Goal: Task Accomplishment & Management: Complete application form

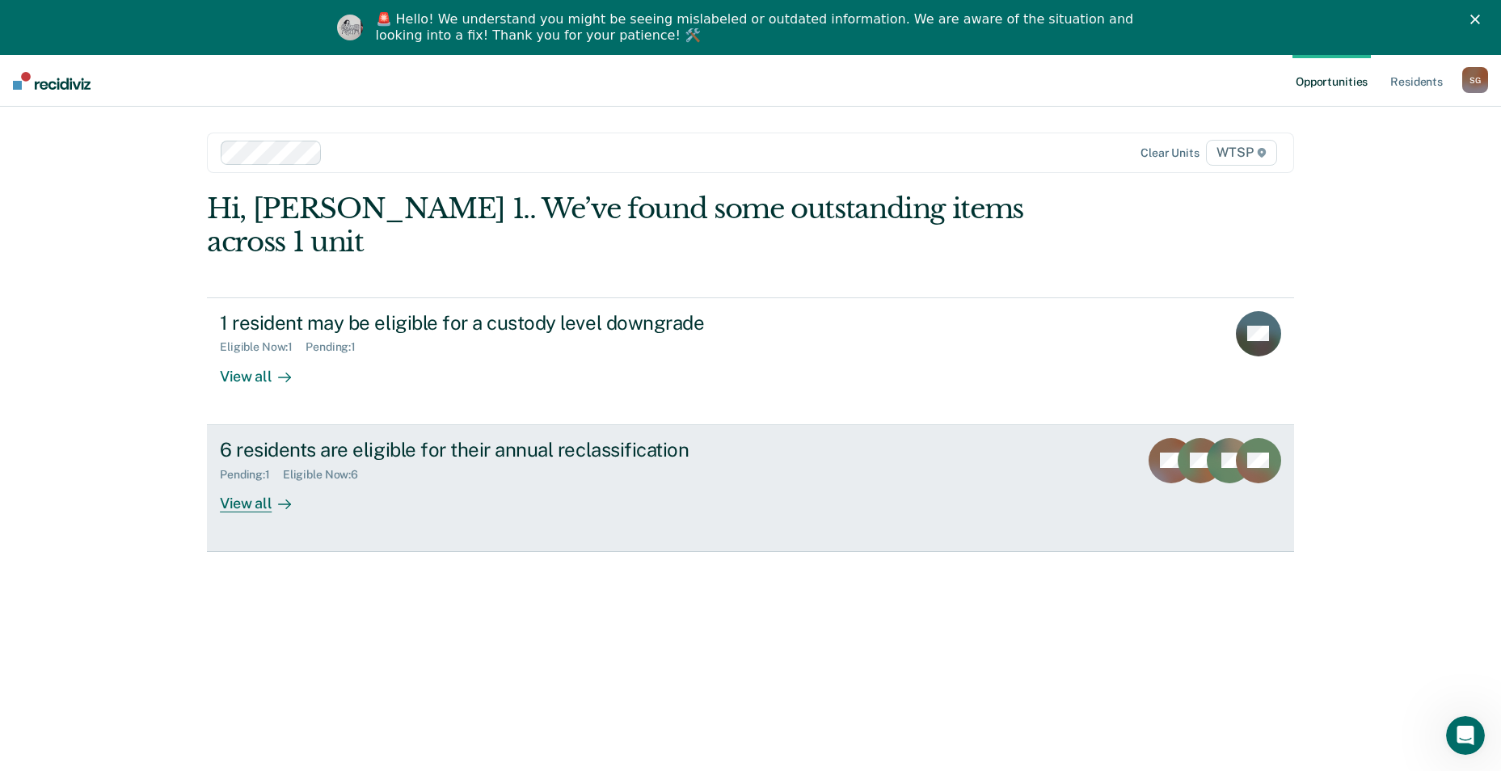
click at [243, 335] on div "View all" at bounding box center [265, 497] width 91 height 32
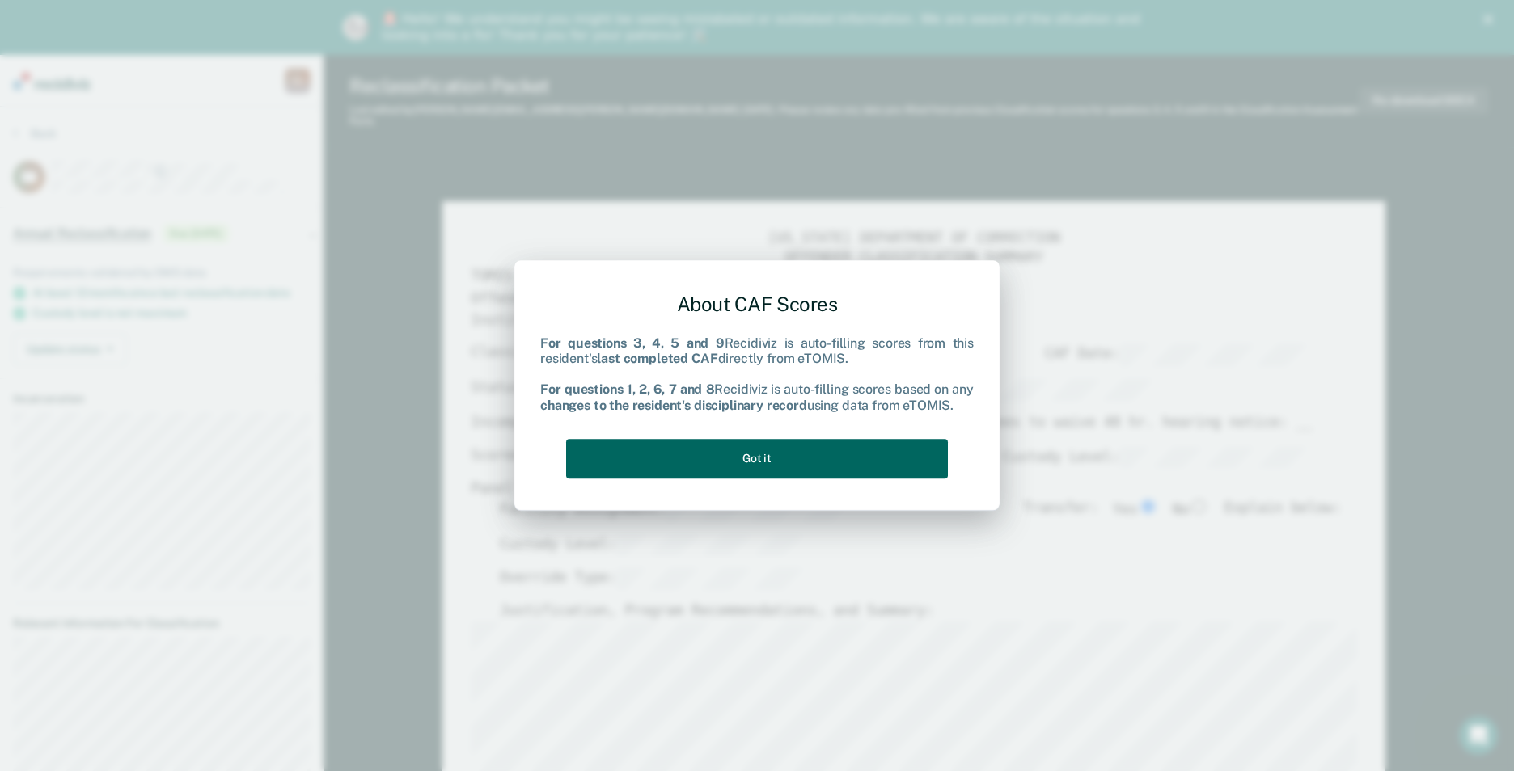
click at [735, 335] on button "Got it" at bounding box center [757, 459] width 382 height 40
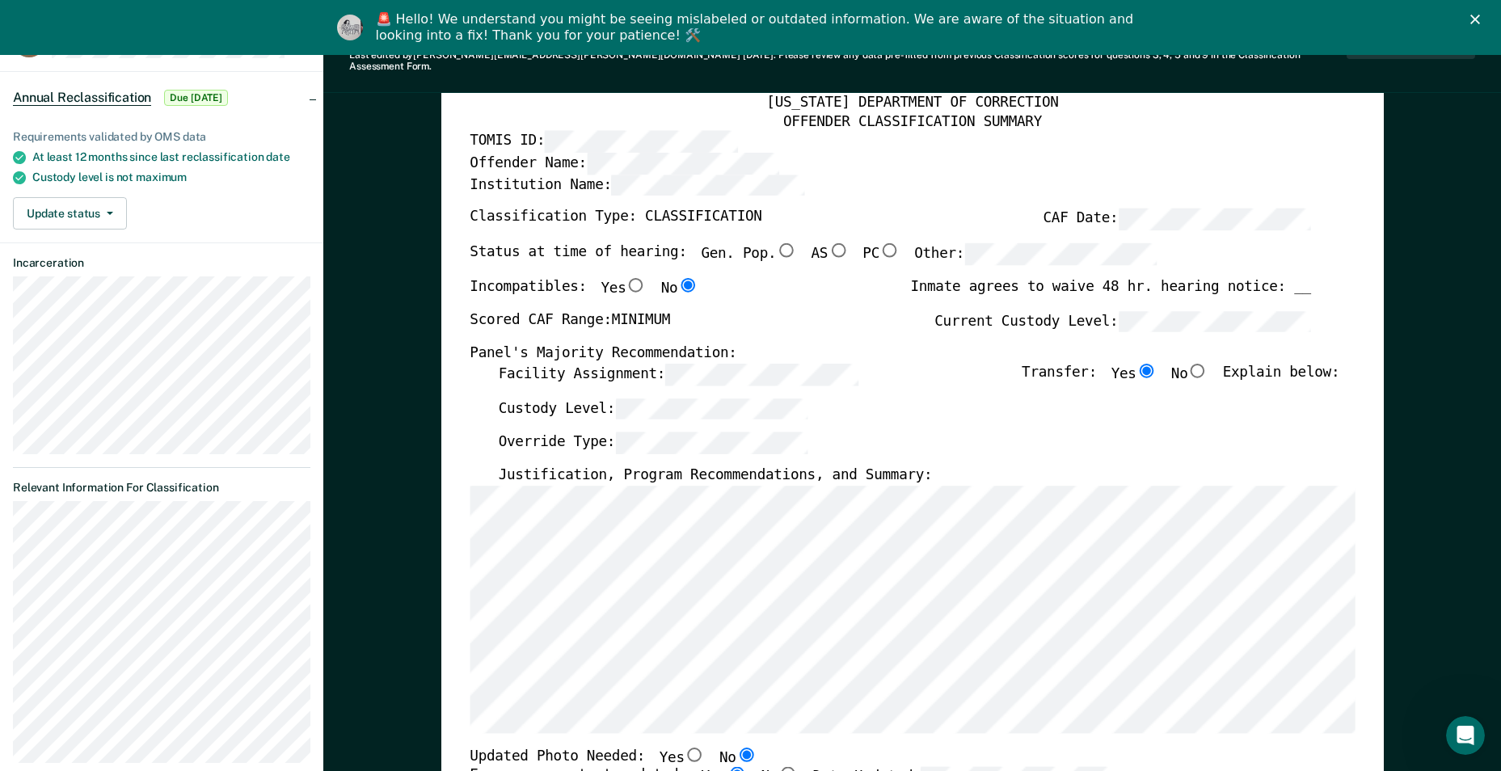
scroll to position [162, 0]
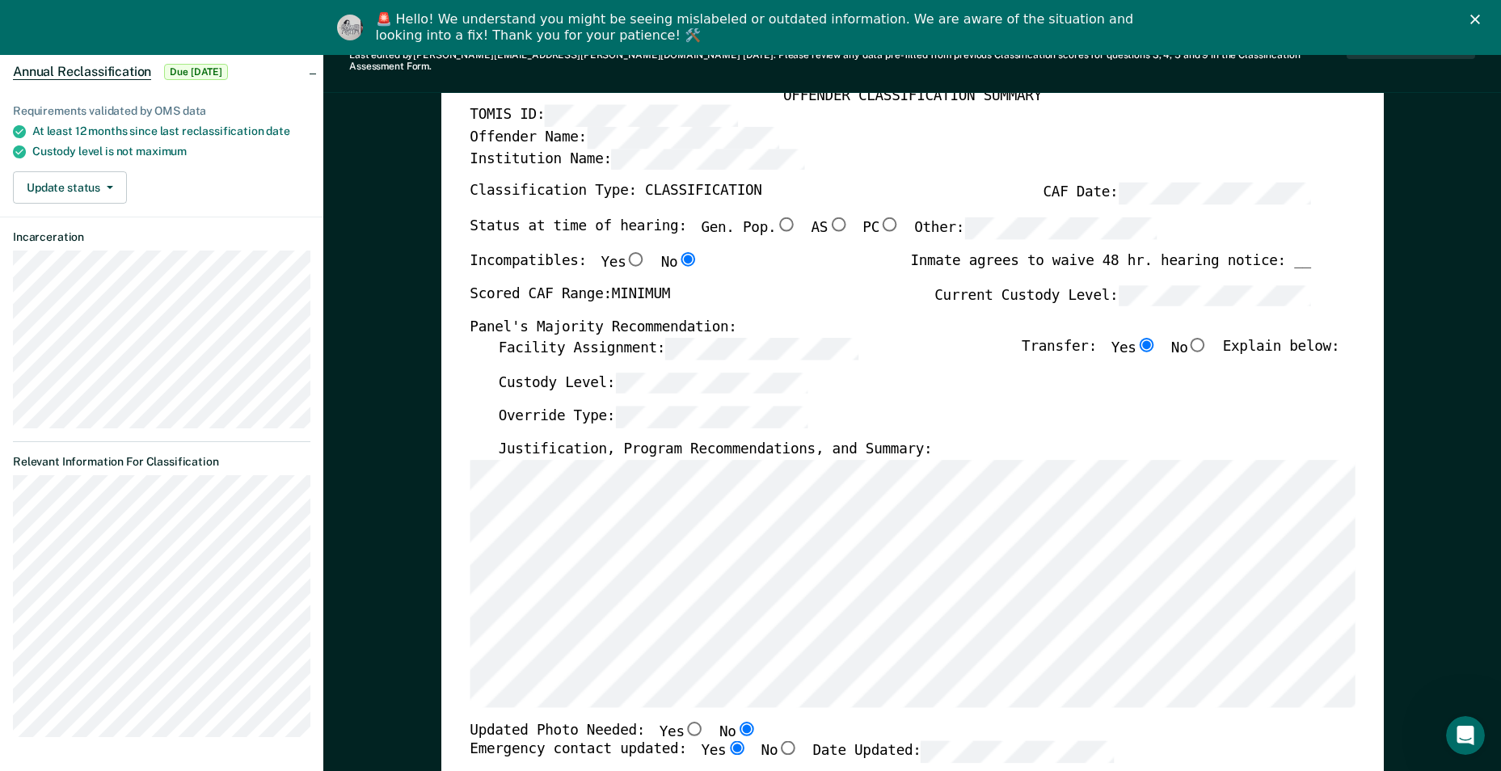
click at [669, 335] on div "Custody Level:" at bounding box center [919, 389] width 842 height 35
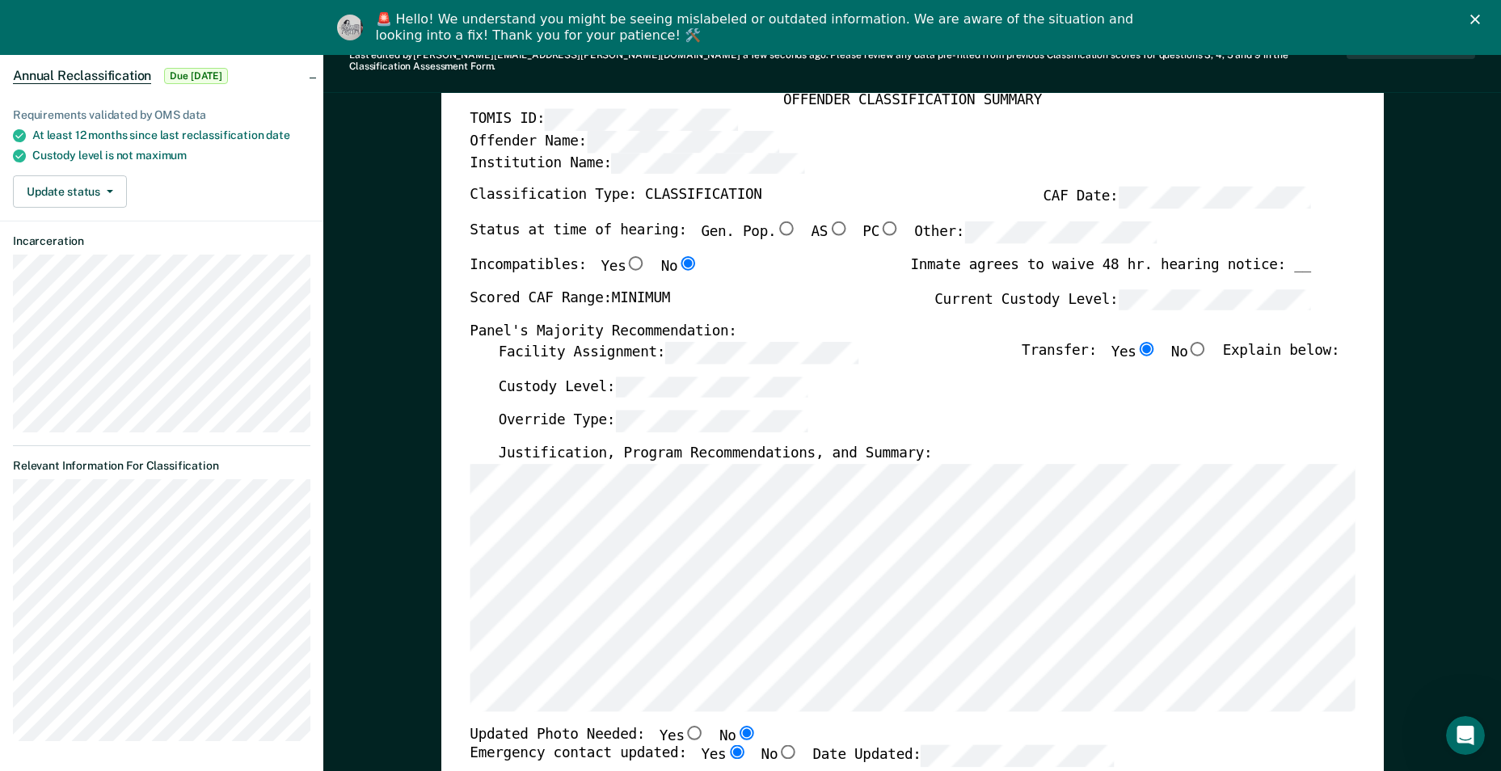
scroll to position [0, 0]
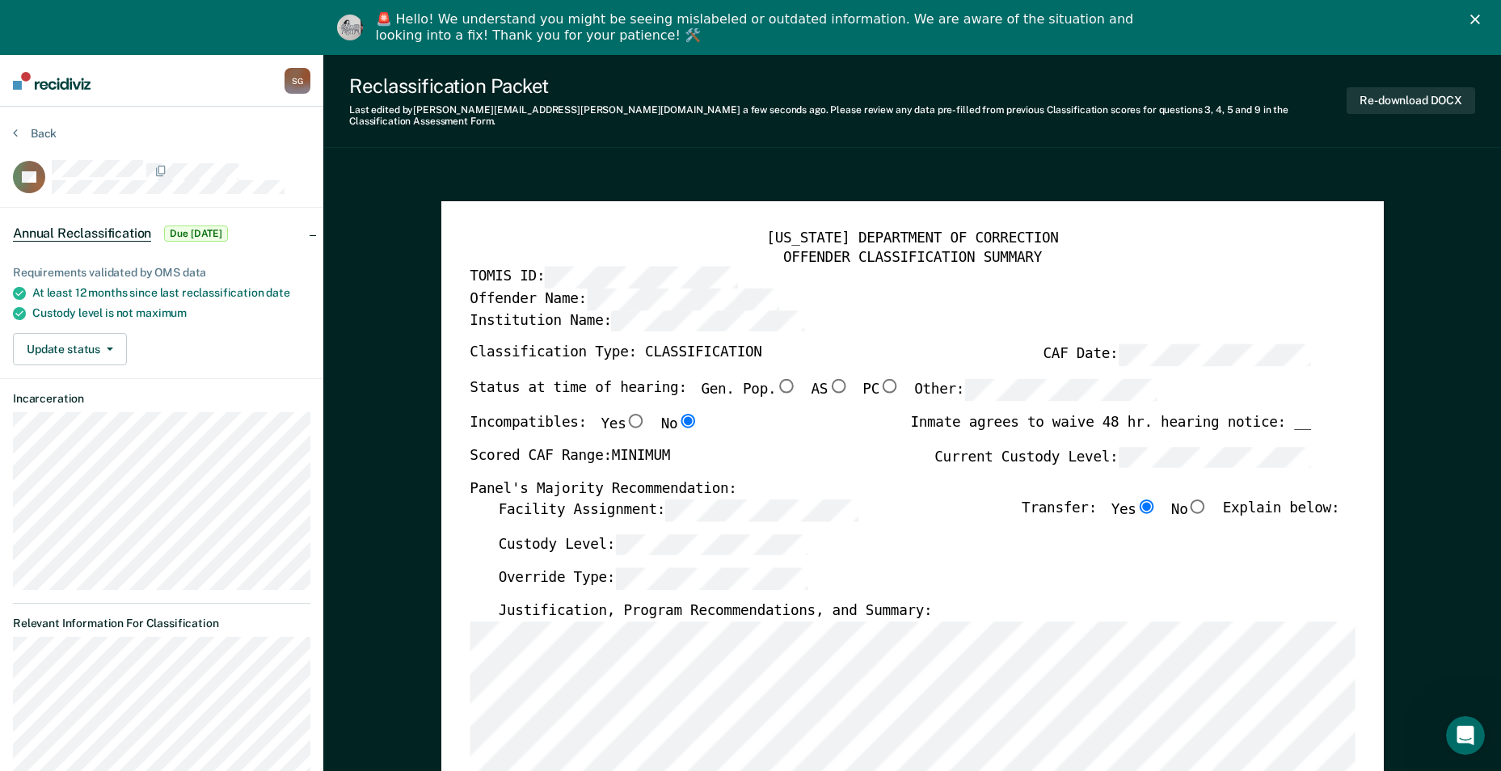
click at [735, 335] on input "Gen. Pop." at bounding box center [786, 386] width 21 height 15
type textarea "x"
radio input "true"
click at [735, 335] on input "No" at bounding box center [1198, 506] width 21 height 15
type textarea "x"
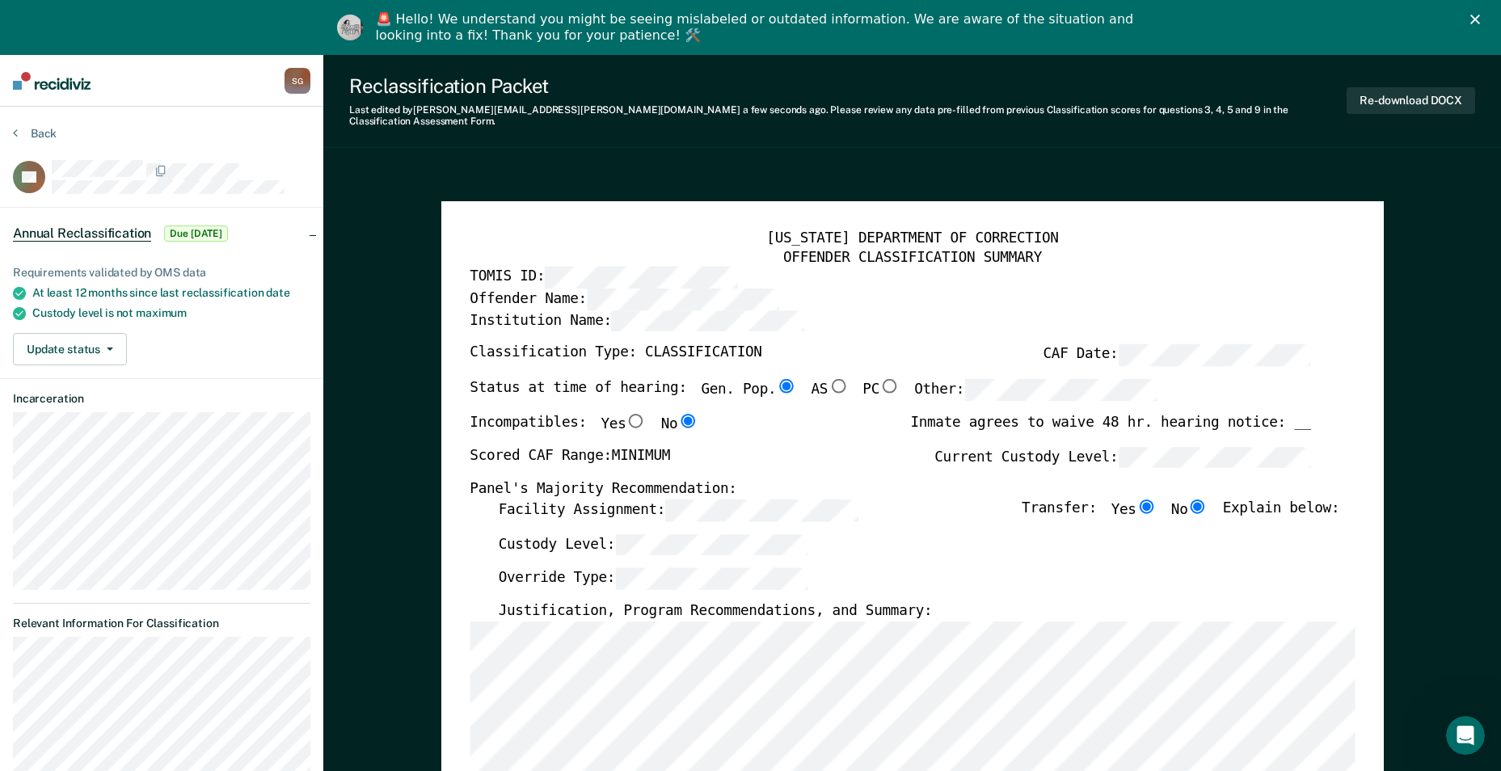
radio input "false"
radio input "true"
click at [735, 335] on input "Yes" at bounding box center [1146, 506] width 21 height 15
type textarea "x"
radio input "true"
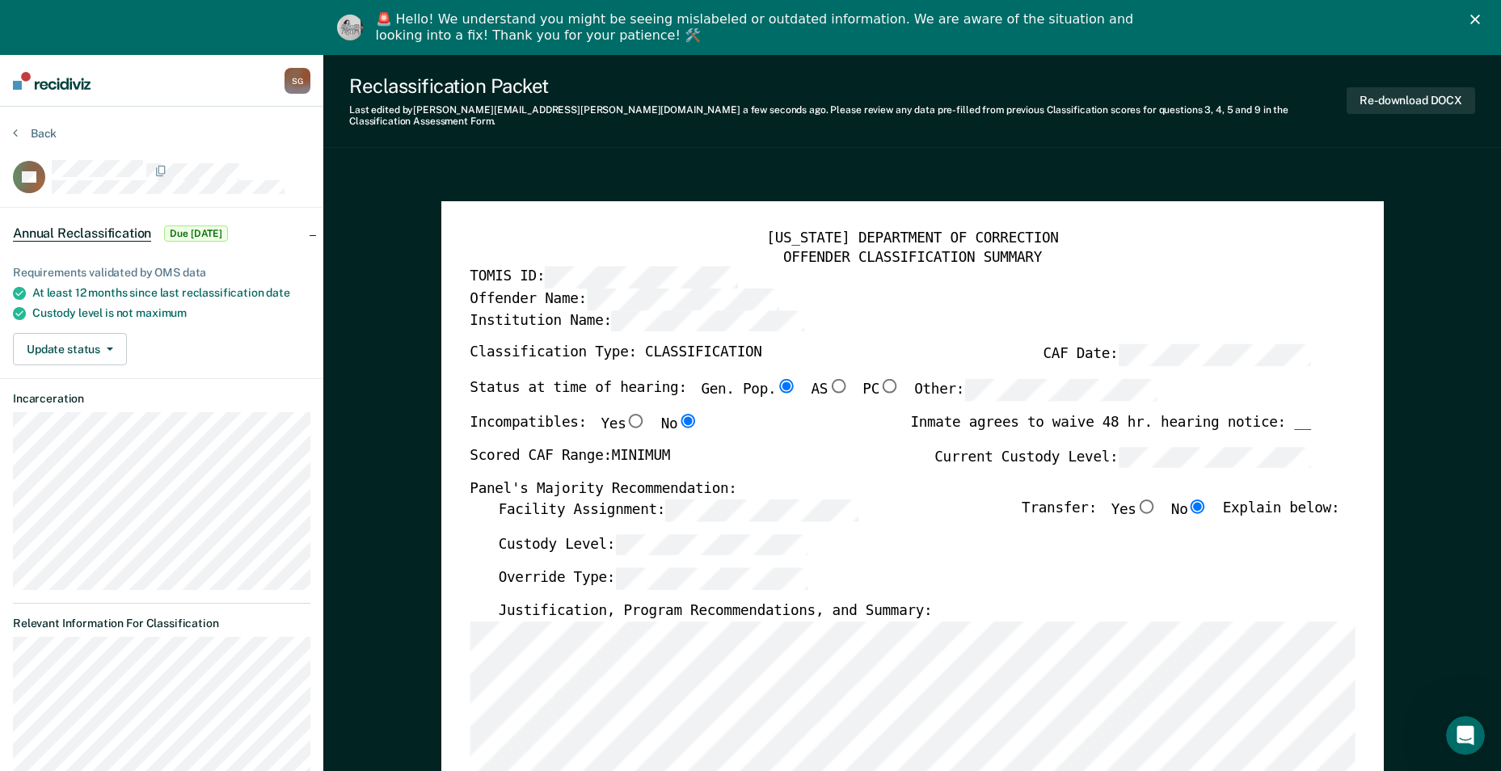
radio input "false"
click at [735, 335] on input "No" at bounding box center [1198, 506] width 21 height 15
type textarea "x"
radio input "false"
radio input "true"
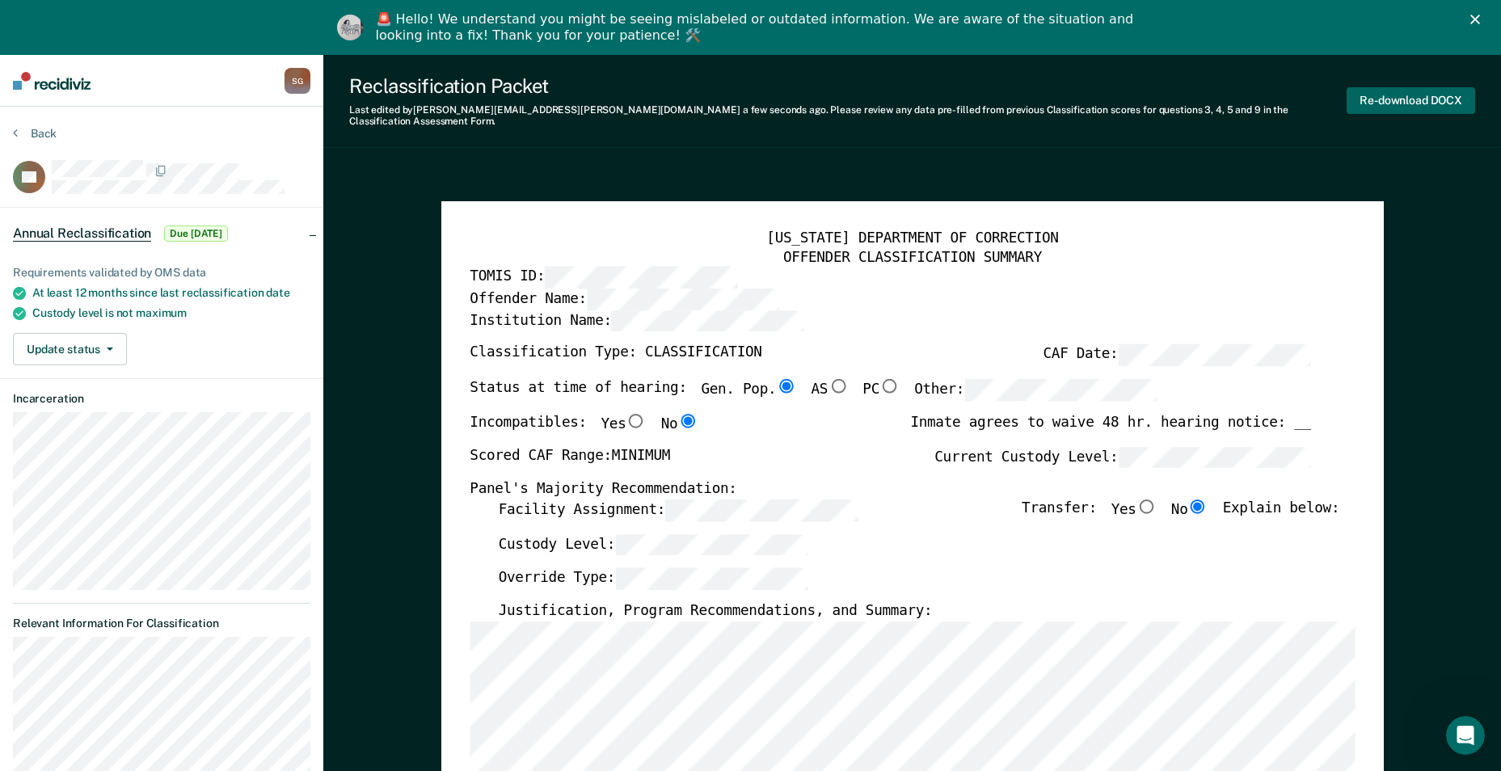
click at [735, 99] on button "Re-download DOCX" at bounding box center [1411, 100] width 129 height 27
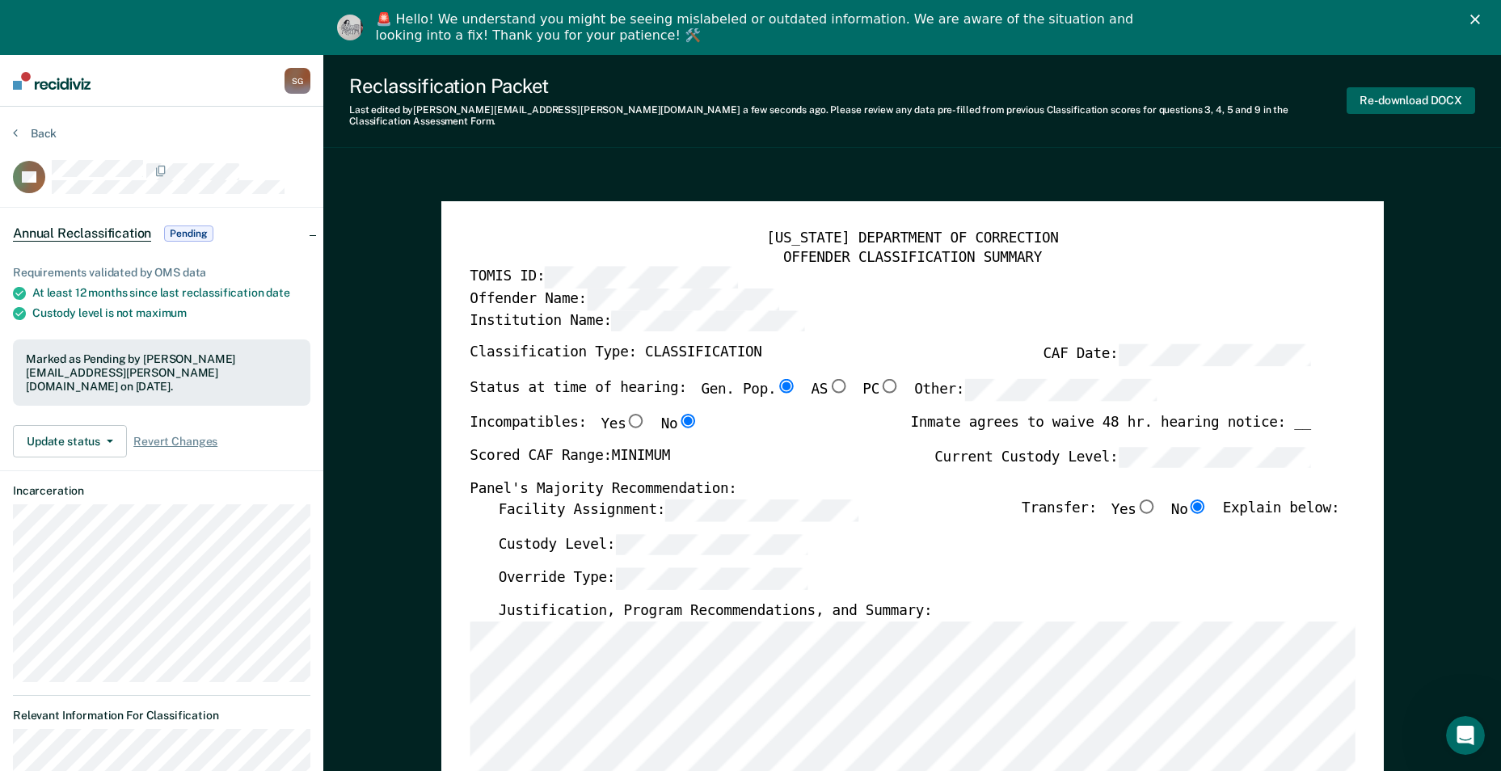
click at [735, 91] on button "Re-download DOCX" at bounding box center [1411, 100] width 129 height 27
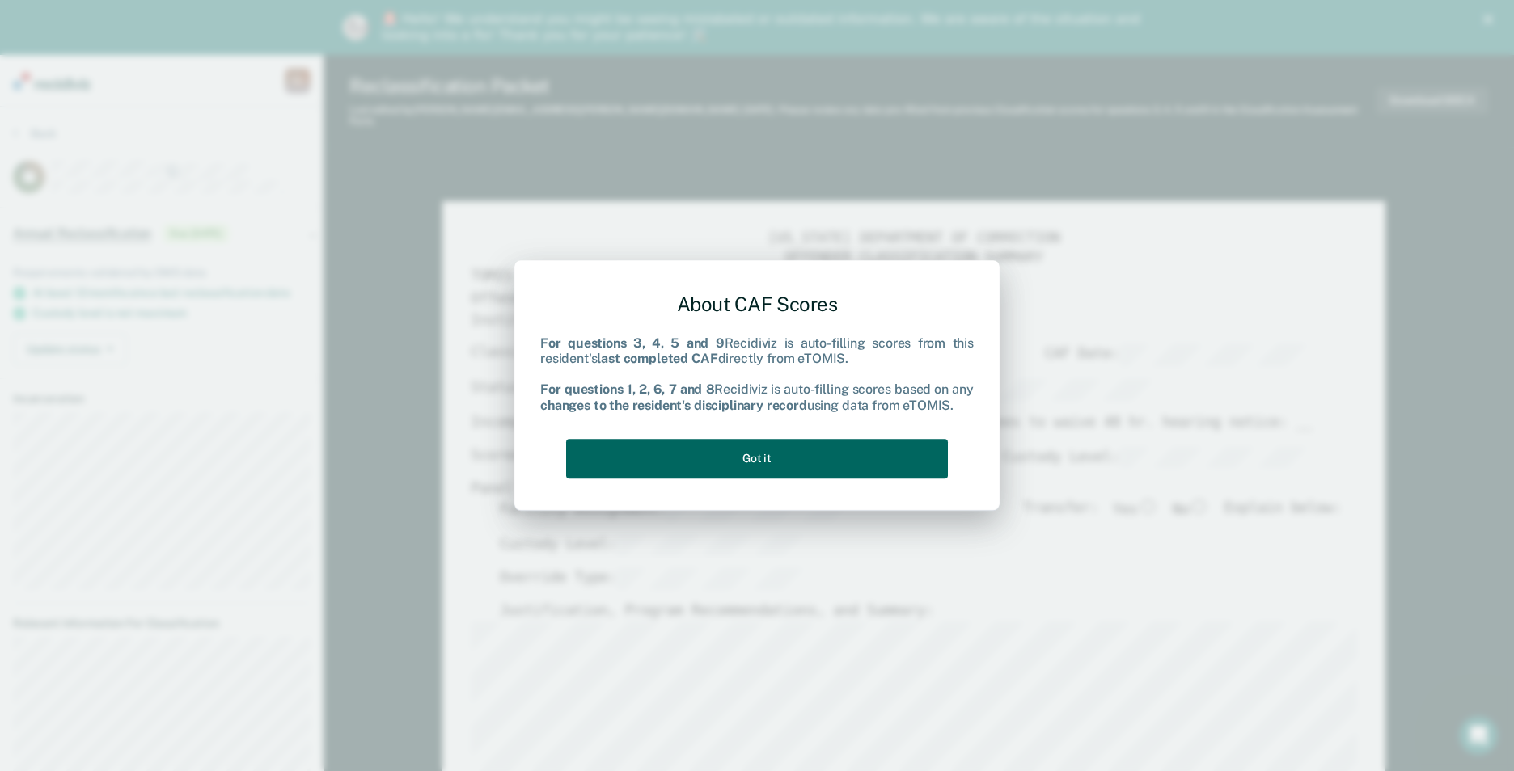
click at [735, 335] on button "Got it" at bounding box center [757, 459] width 382 height 40
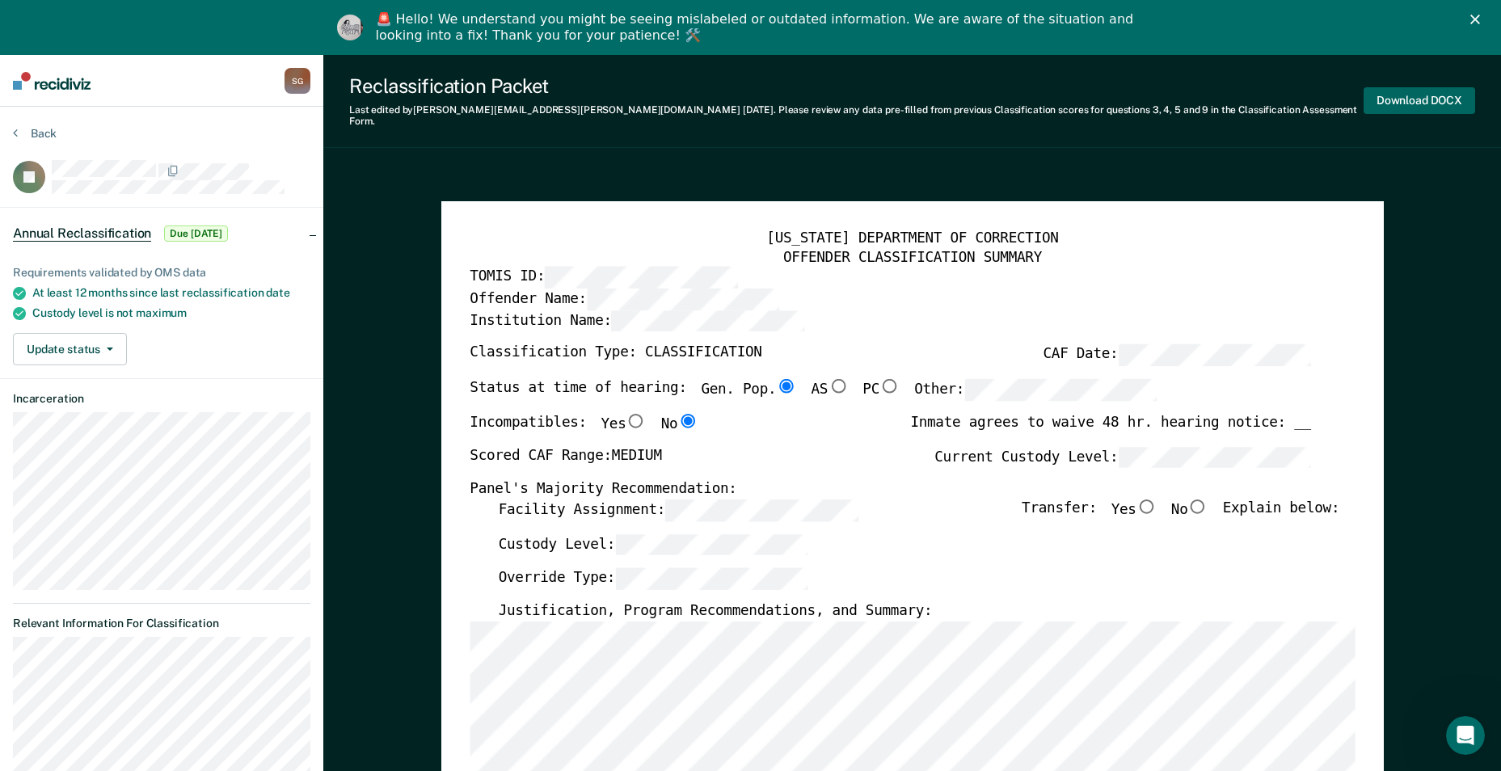
click at [735, 92] on button "Download DOCX" at bounding box center [1420, 100] width 112 height 27
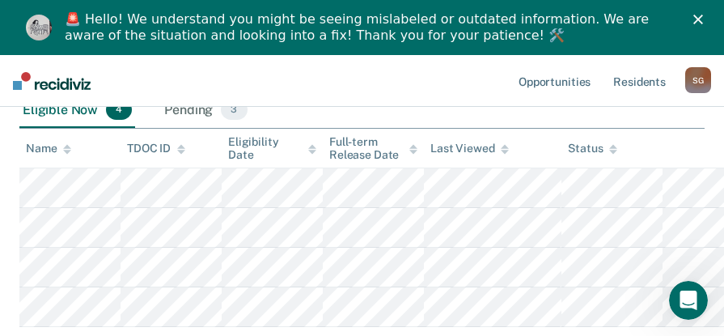
scroll to position [243, 0]
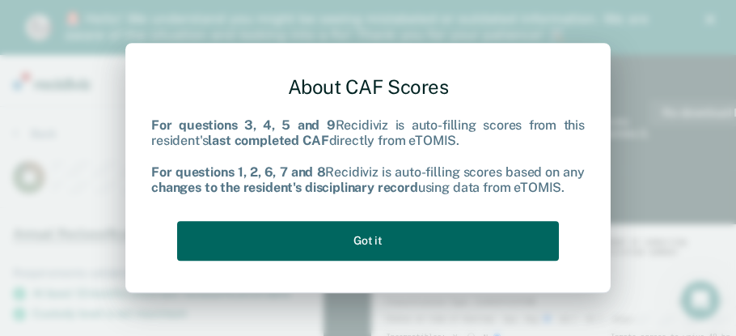
click at [424, 234] on button "Got it" at bounding box center [368, 241] width 382 height 40
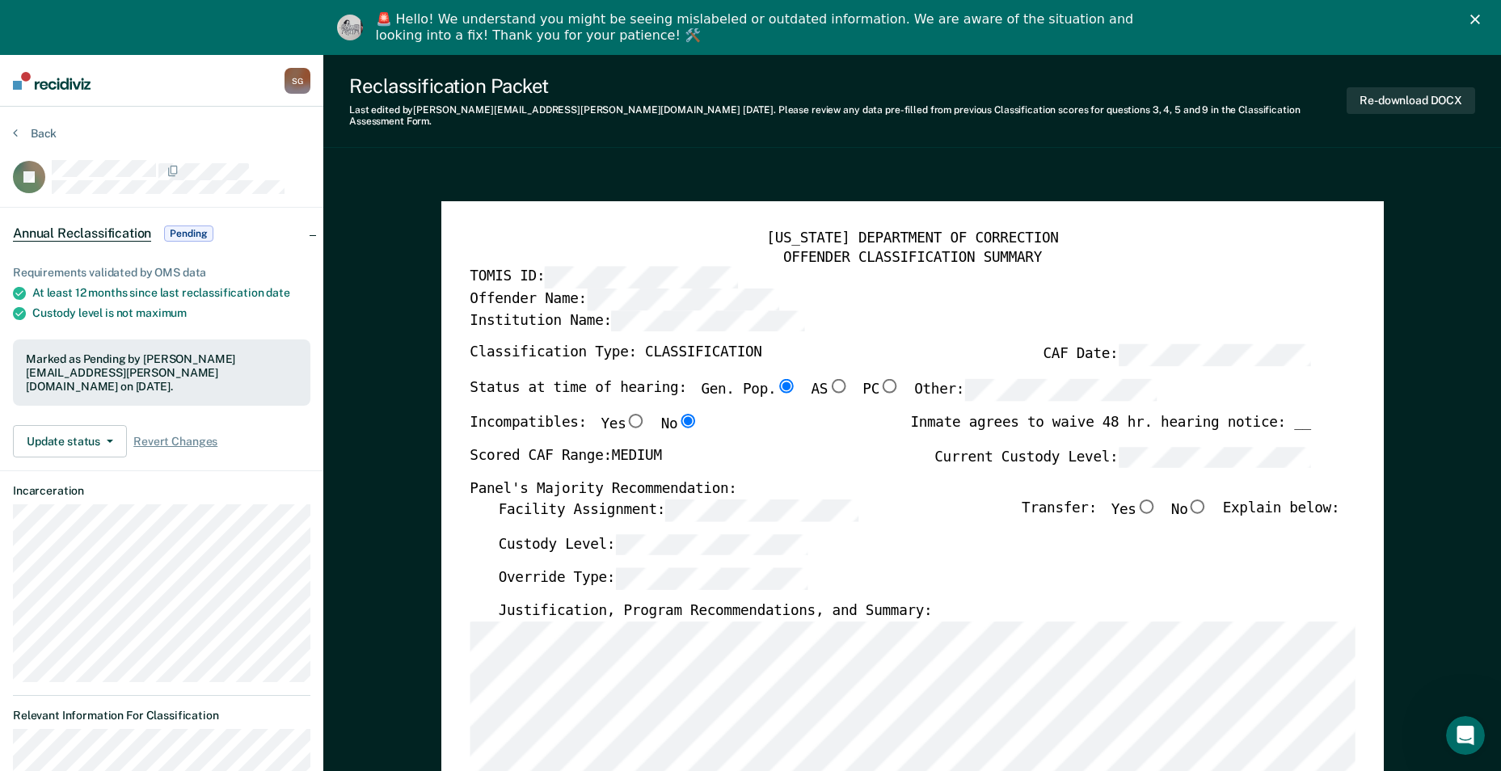
click at [735, 335] on input "No" at bounding box center [1198, 506] width 21 height 15
type textarea "x"
radio input "true"
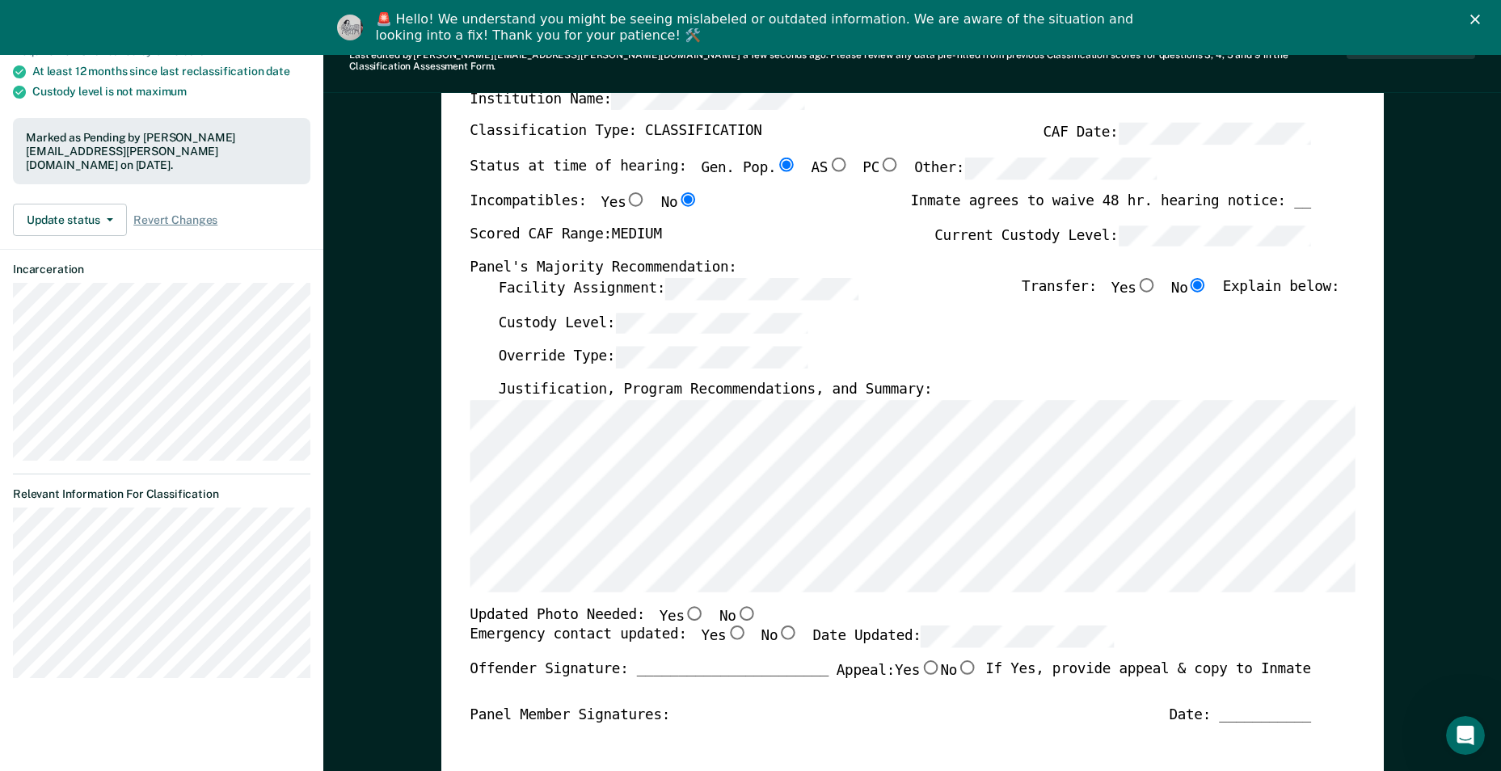
scroll to position [404, 0]
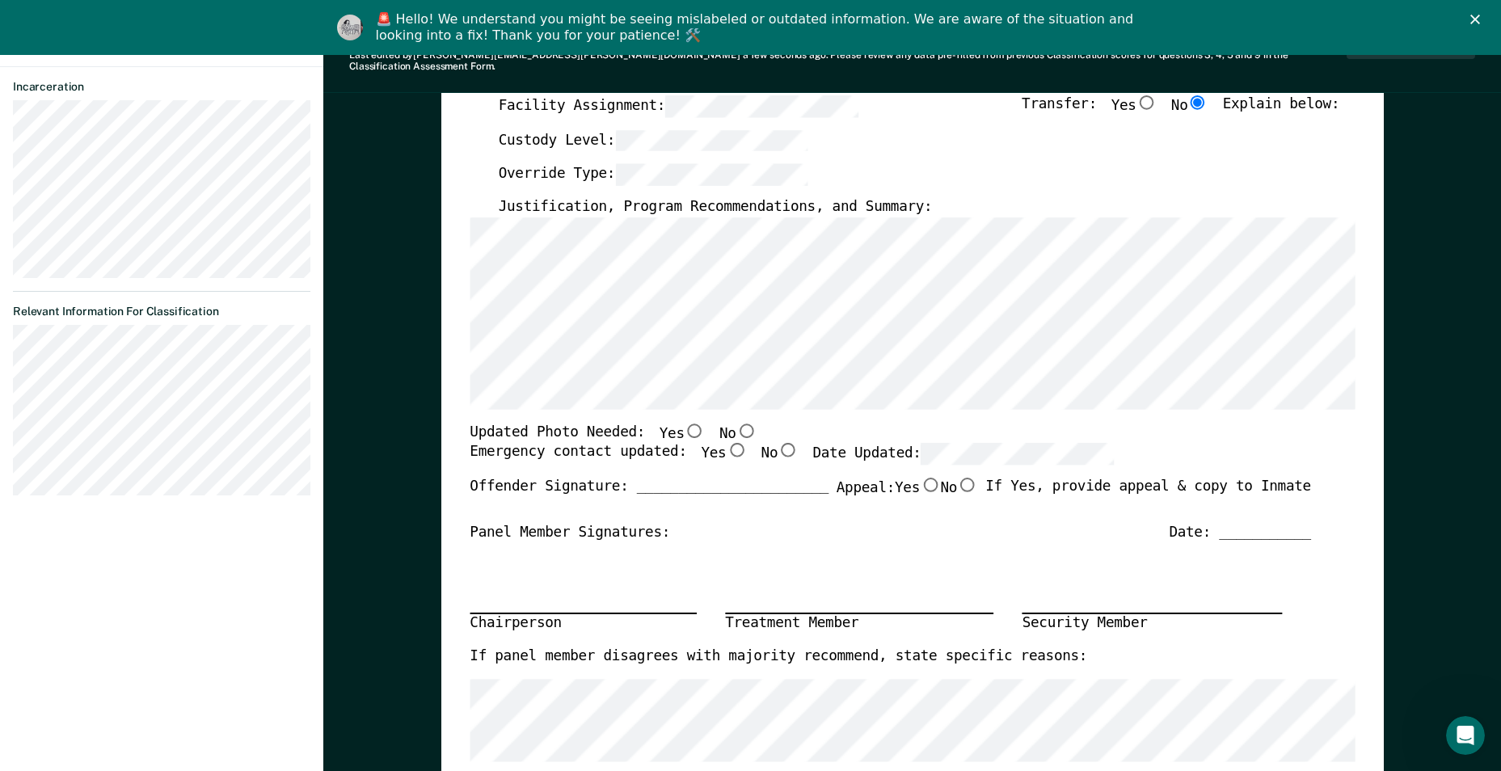
click at [735, 335] on input "No" at bounding box center [746, 430] width 21 height 15
type textarea "x"
radio input "true"
click at [726, 335] on input "Yes" at bounding box center [736, 450] width 21 height 15
type textarea "x"
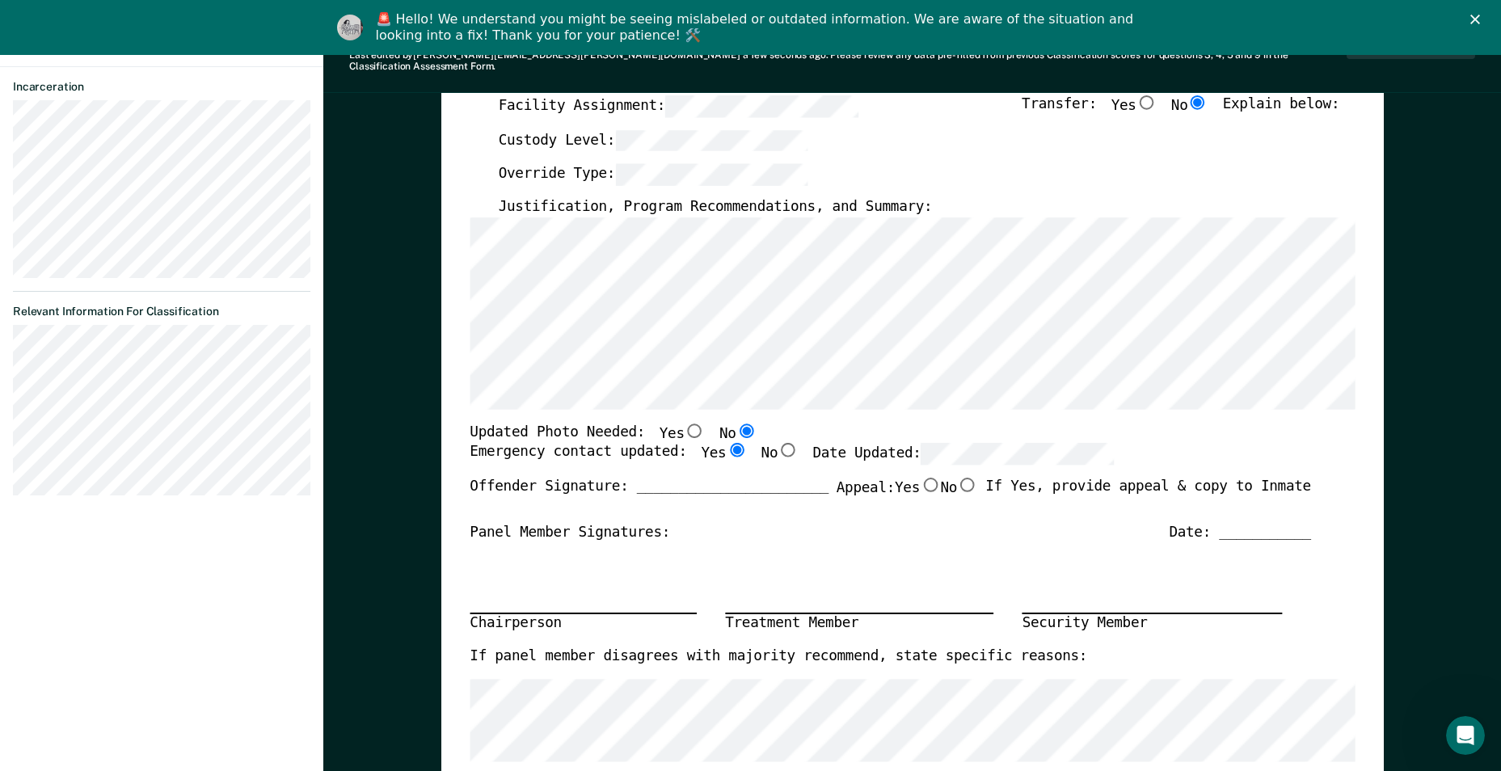
radio input "true"
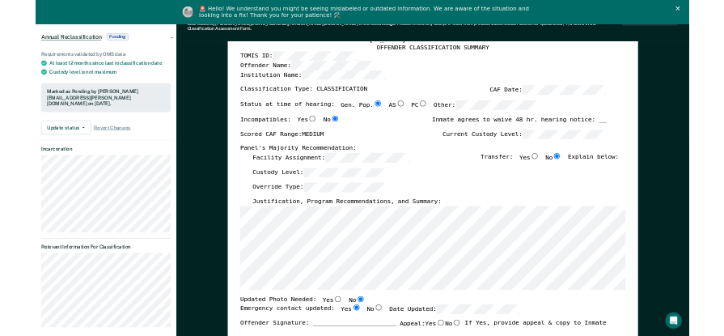
scroll to position [0, 0]
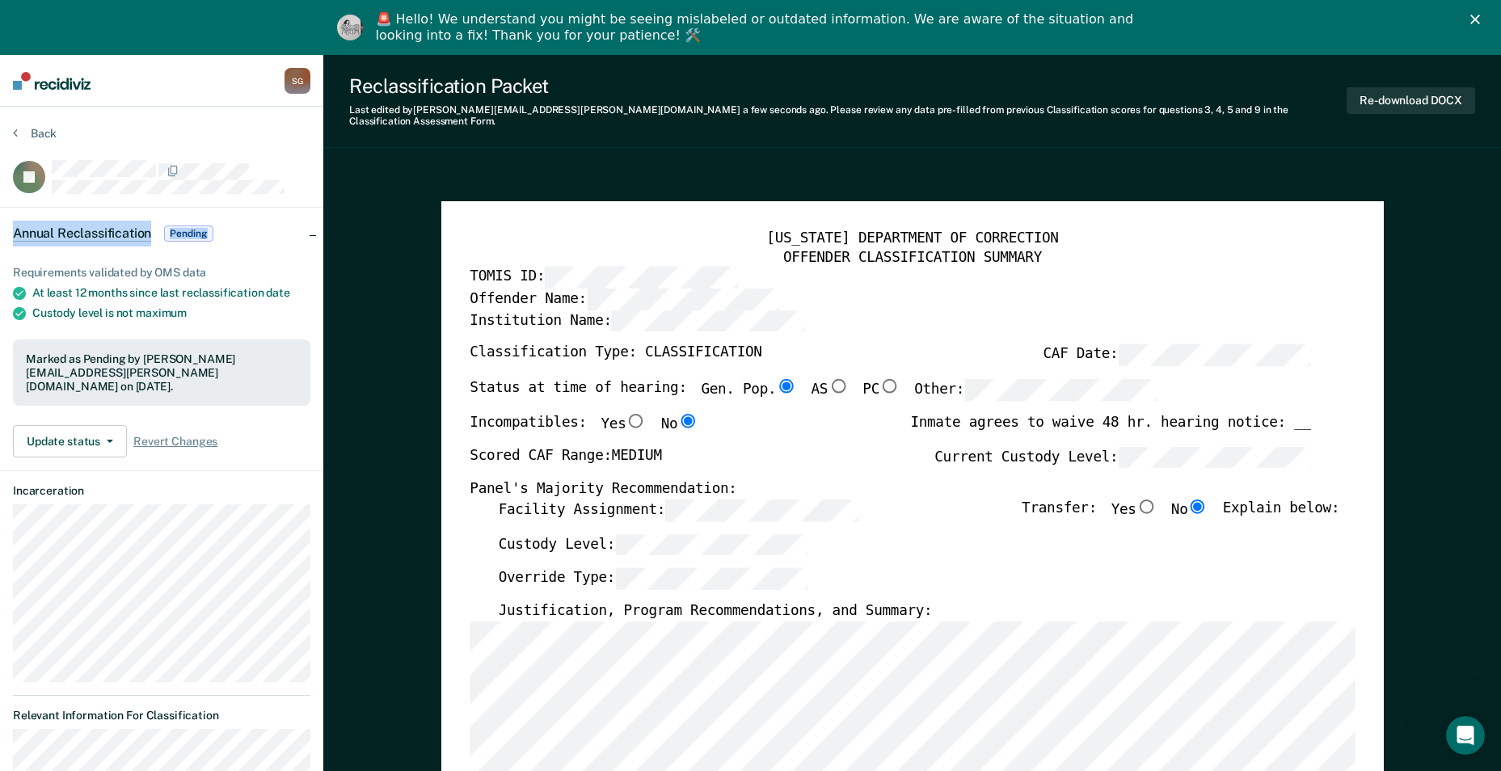
type textarea "x"
